Goal: Transaction & Acquisition: Book appointment/travel/reservation

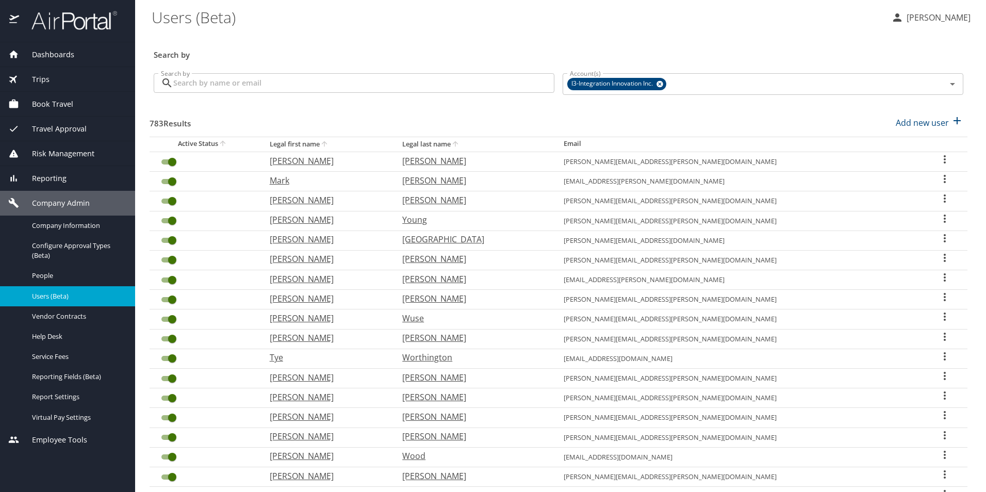
click at [71, 102] on span "Book Travel" at bounding box center [46, 104] width 54 height 11
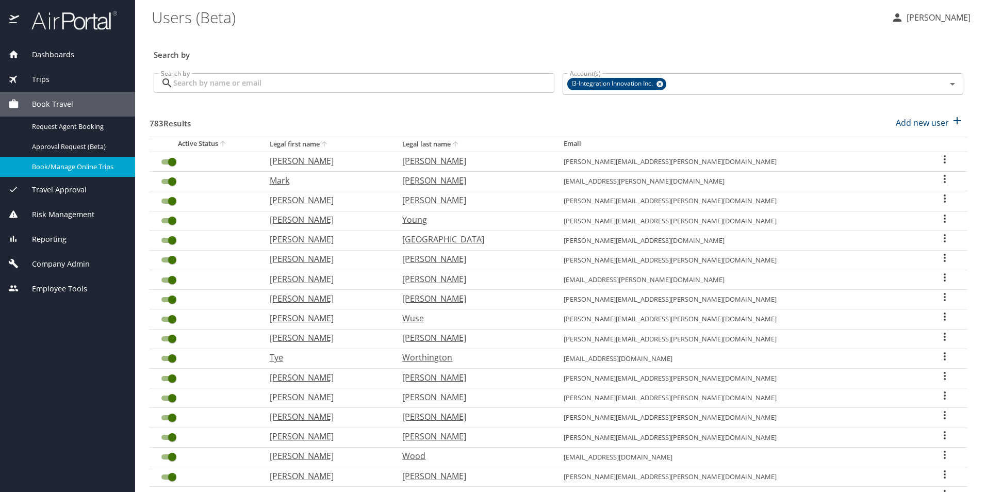
click at [75, 163] on span "Book/Manage Online Trips" at bounding box center [77, 167] width 91 height 10
